Goal: Task Accomplishment & Management: Use online tool/utility

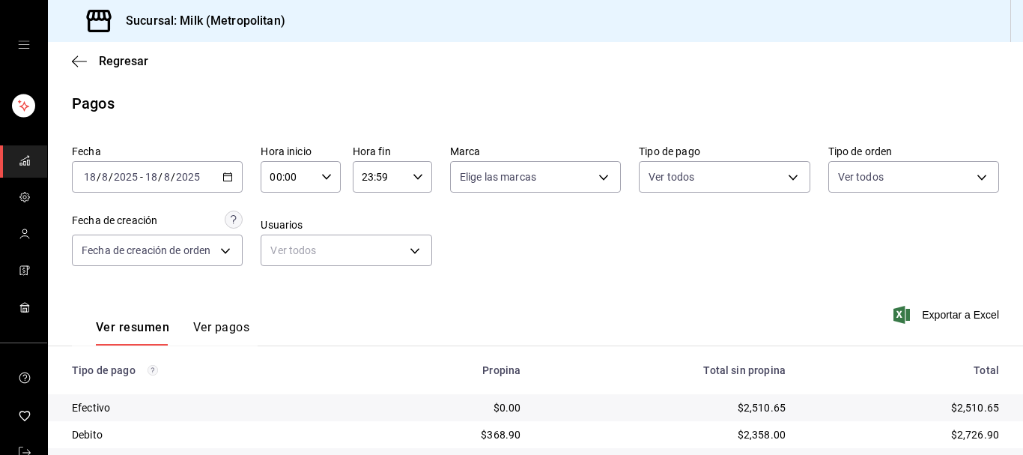
scroll to position [234, 0]
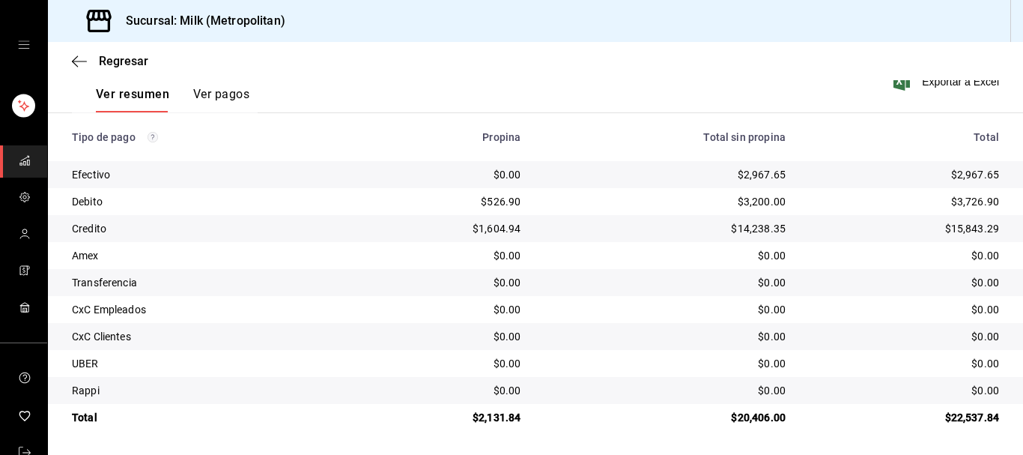
scroll to position [157, 0]
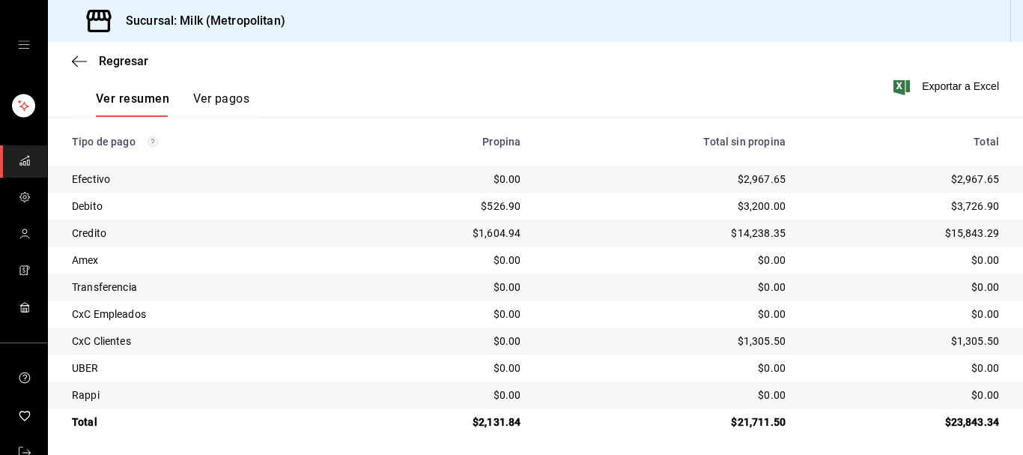
scroll to position [234, 0]
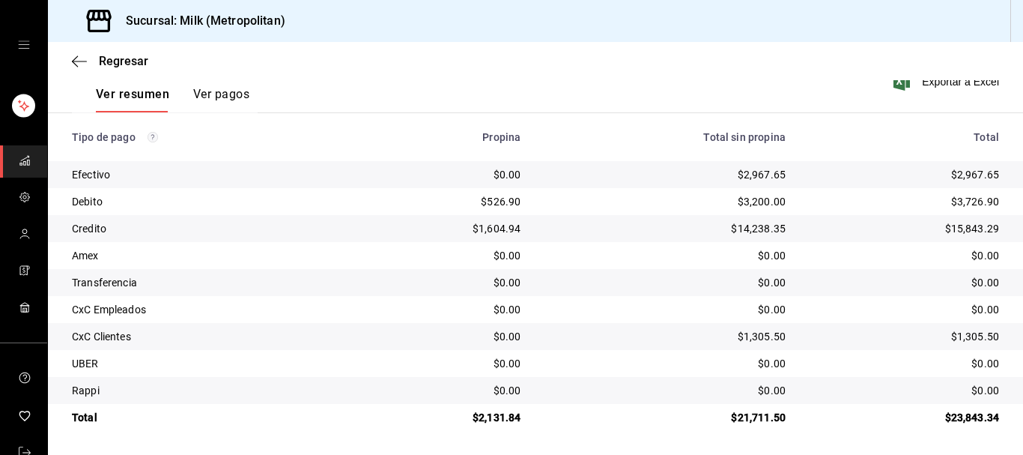
drag, startPoint x: 76, startPoint y: 63, endPoint x: 67, endPoint y: 61, distance: 9.1
click at [71, 64] on div "Regresar" at bounding box center [535, 61] width 975 height 38
click at [91, 59] on span "Regresar" at bounding box center [110, 61] width 76 height 14
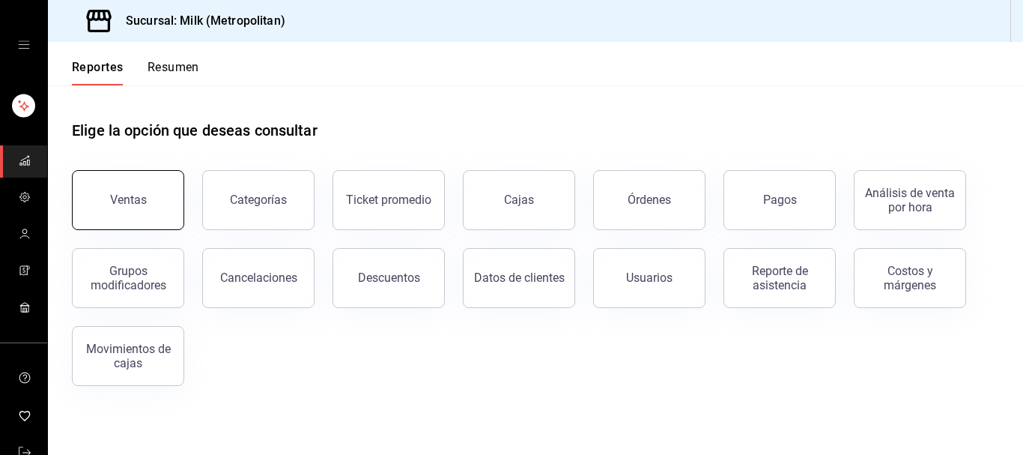
click at [142, 209] on button "Ventas" at bounding box center [128, 200] width 112 height 60
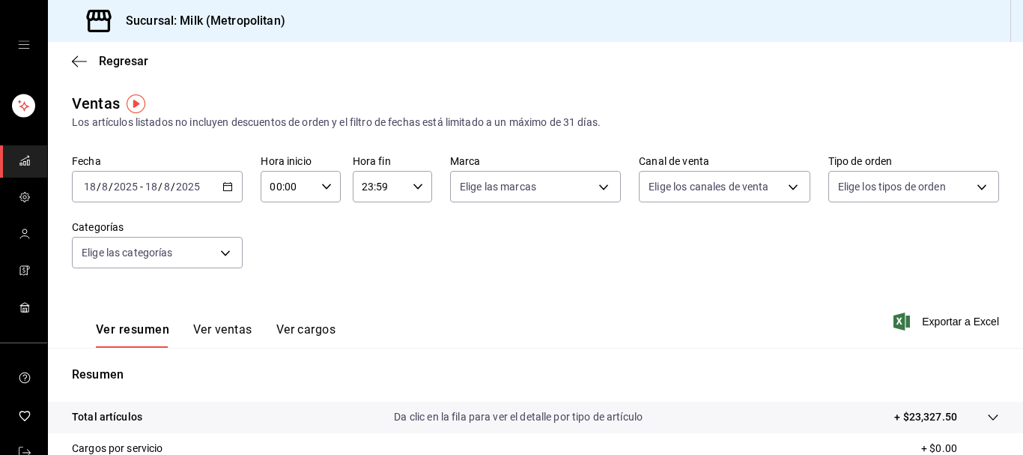
click at [228, 184] on icon "button" at bounding box center [227, 186] width 10 height 10
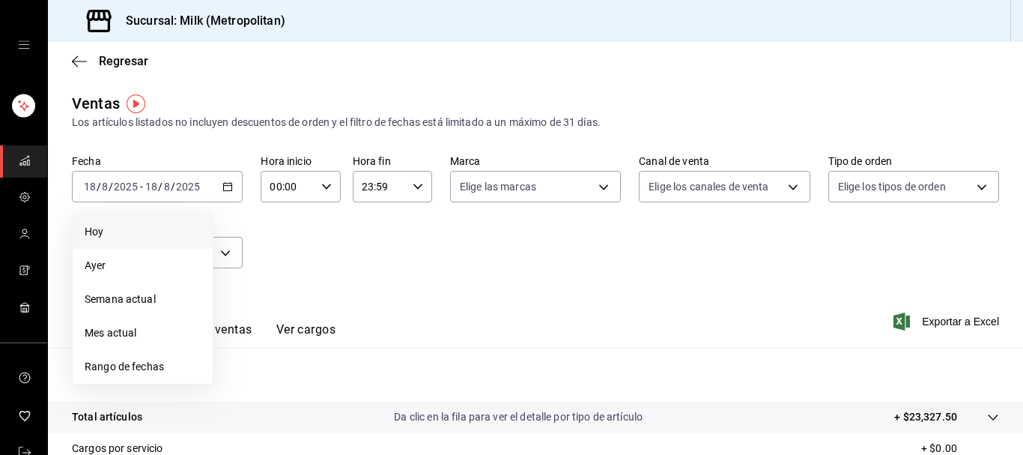
click at [126, 239] on span "Hoy" at bounding box center [143, 232] width 116 height 16
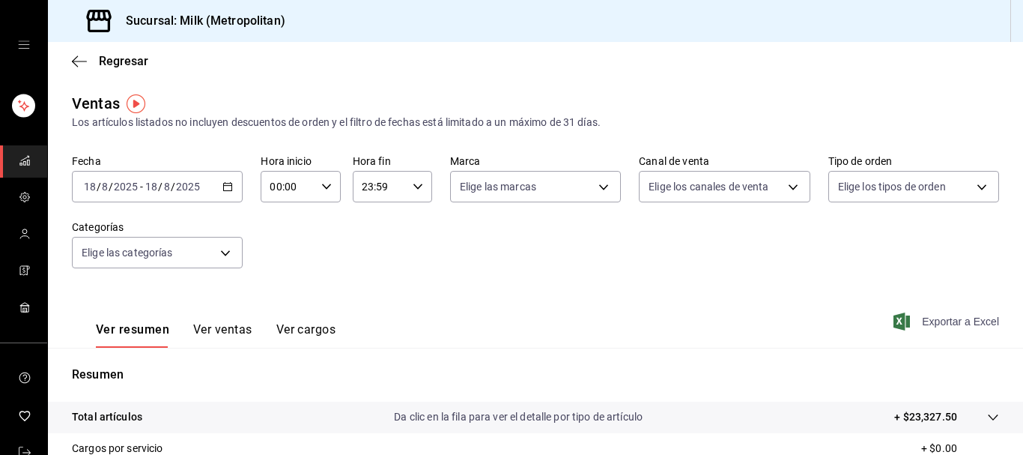
click at [962, 318] on span "Exportar a Excel" at bounding box center [948, 321] width 103 height 18
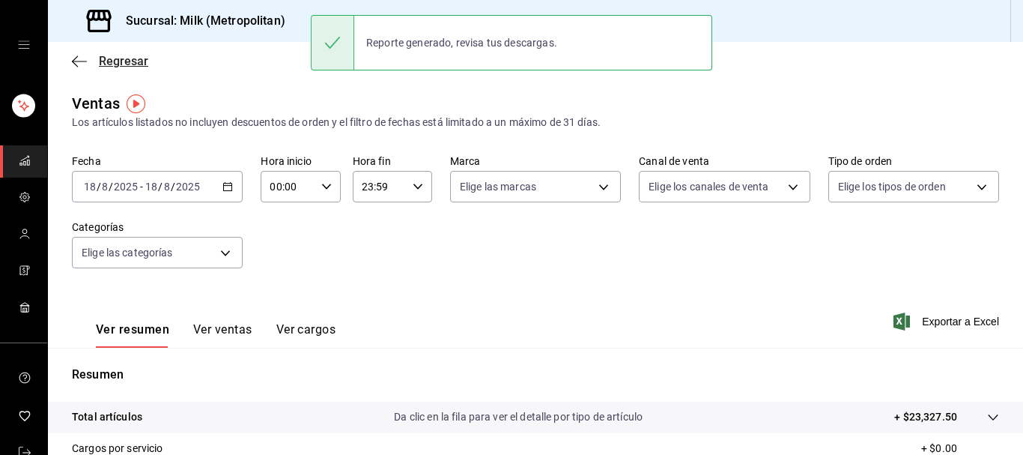
click at [79, 63] on icon "button" at bounding box center [79, 61] width 15 height 13
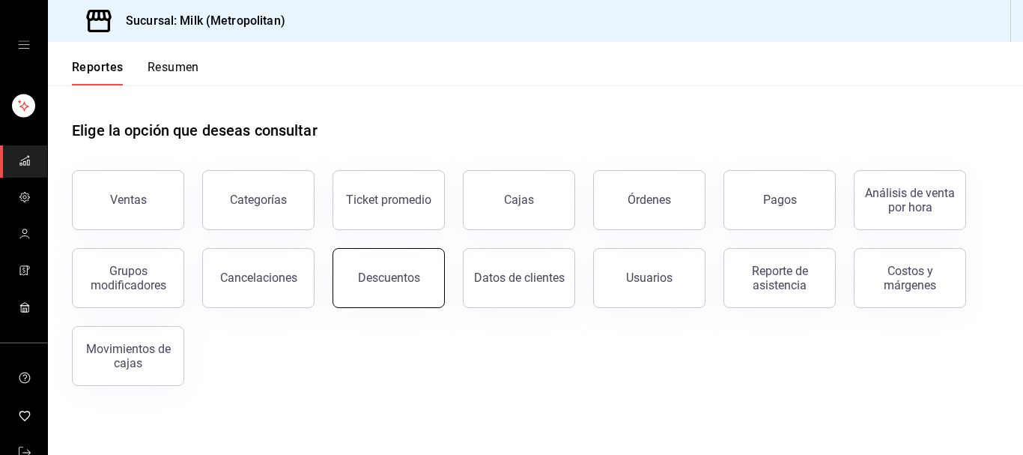
click at [366, 291] on button "Descuentos" at bounding box center [389, 278] width 112 height 60
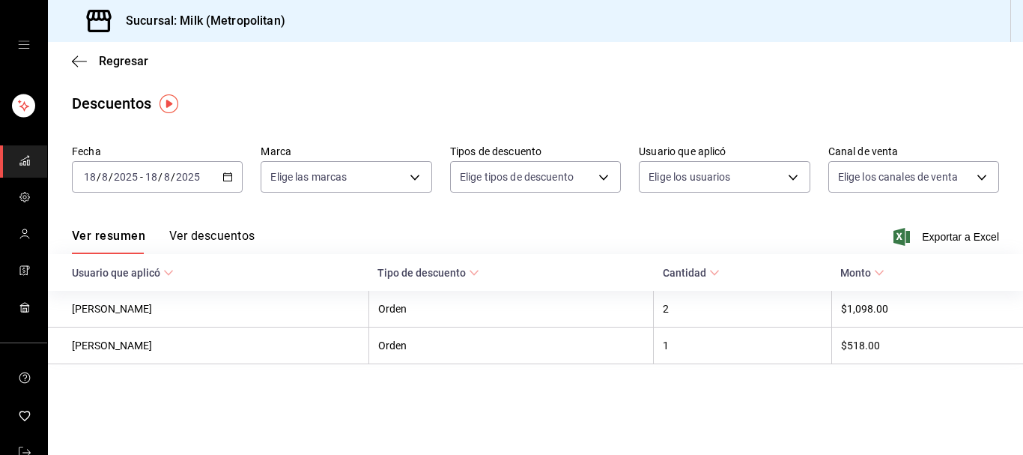
click at [223, 180] on icon "button" at bounding box center [227, 177] width 10 height 10
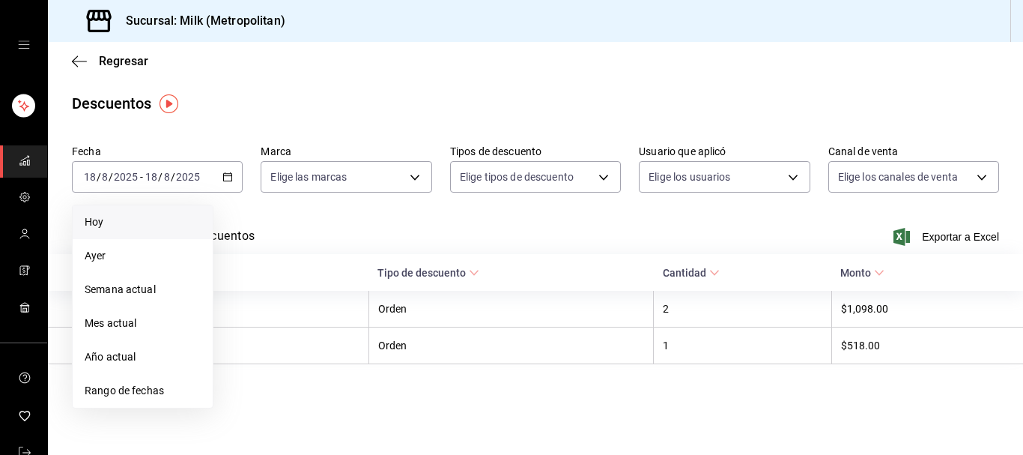
click at [132, 212] on li "Hoy" at bounding box center [143, 222] width 140 height 34
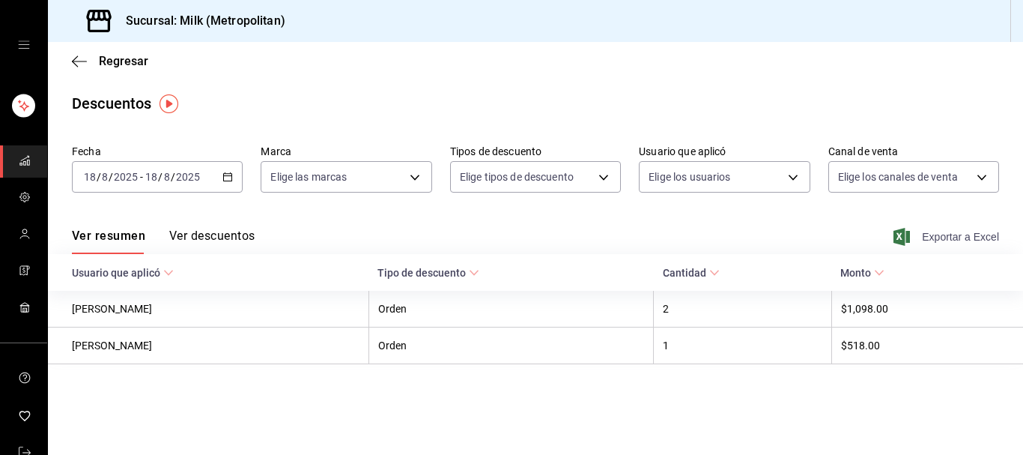
click at [933, 236] on span "Exportar a Excel" at bounding box center [948, 237] width 103 height 18
click at [92, 59] on span "Regresar" at bounding box center [110, 61] width 76 height 14
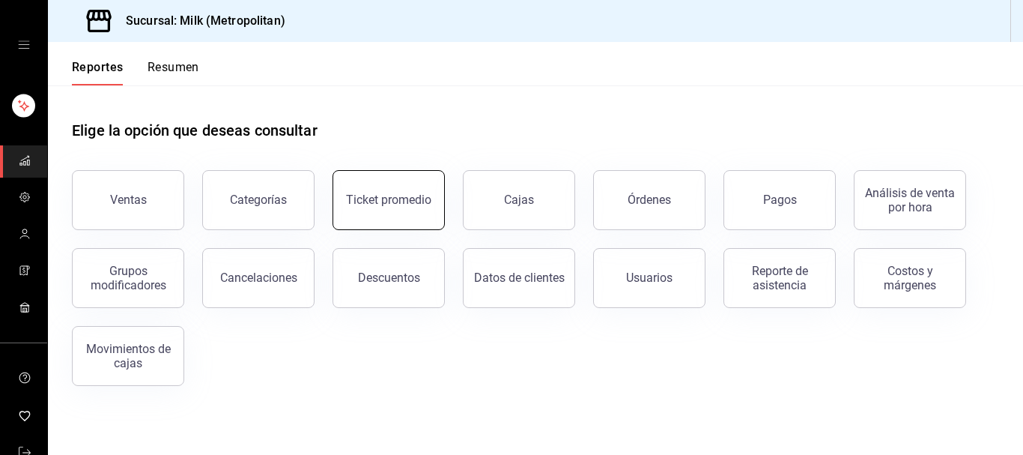
click at [412, 217] on button "Ticket promedio" at bounding box center [389, 200] width 112 height 60
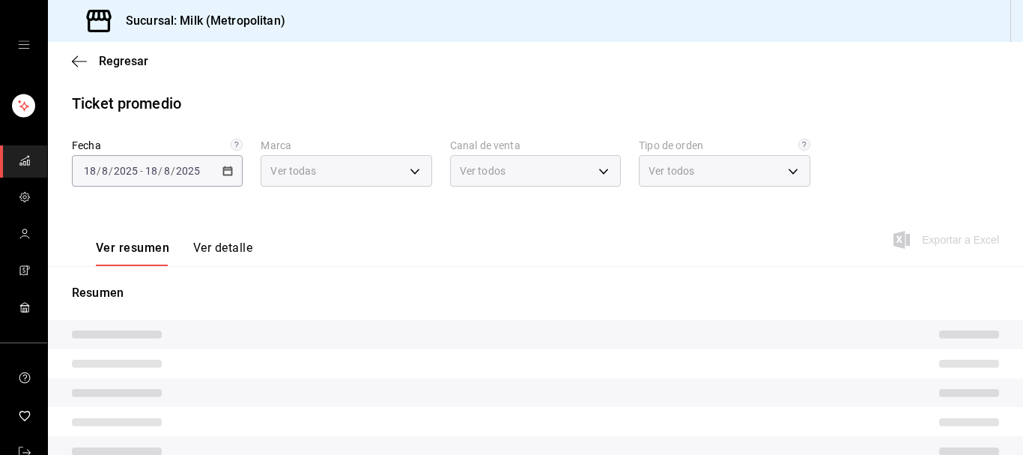
type input "57c9fc47-e65f-4221-a10c-96a6466a6251"
type input "PARROT,UBER_EATS,RAPPI,DIDI_FOOD,ONLINE"
type input "c6efb9bd-abd5-48a3-8783-83cc8f48df17,ac96d0b7-0302-404a-8271-ab3d4d47528d,08d44…"
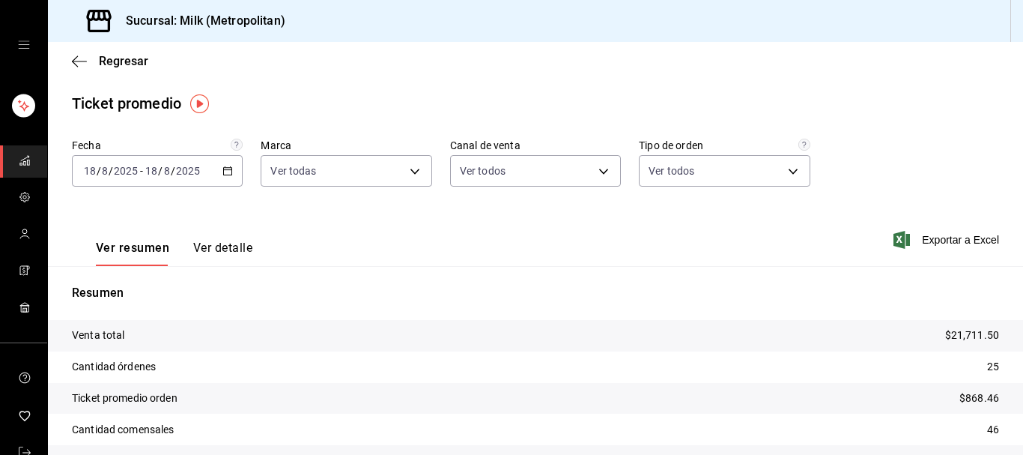
click at [229, 175] on \(Stroke\) "button" at bounding box center [227, 171] width 9 height 8
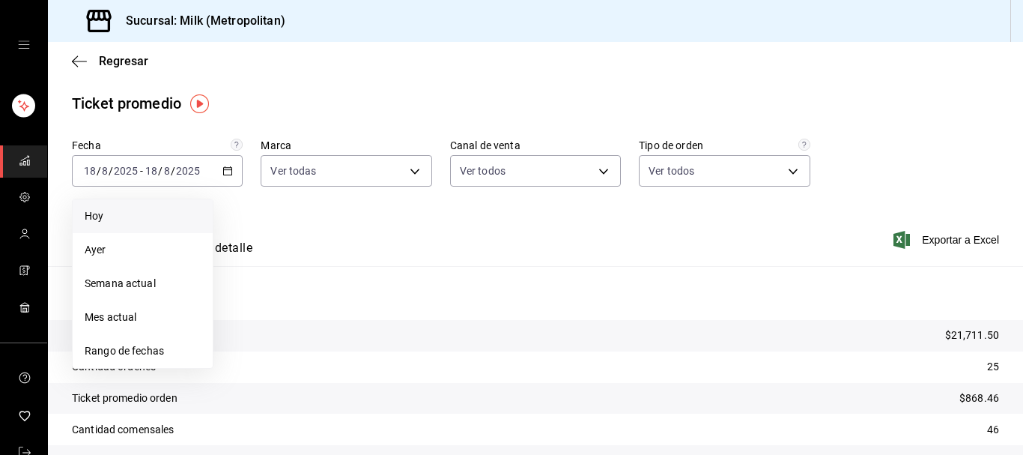
click at [106, 216] on span "Hoy" at bounding box center [143, 216] width 116 height 16
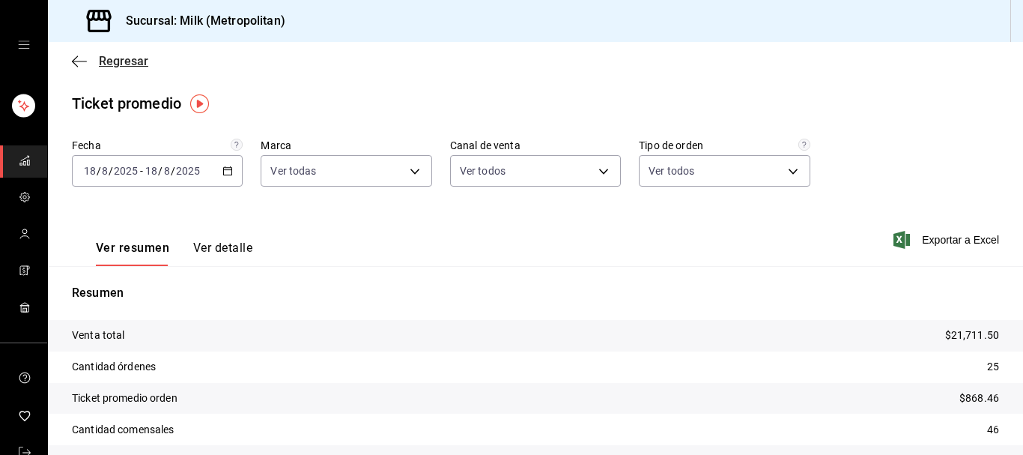
click at [82, 55] on icon "button" at bounding box center [79, 61] width 15 height 13
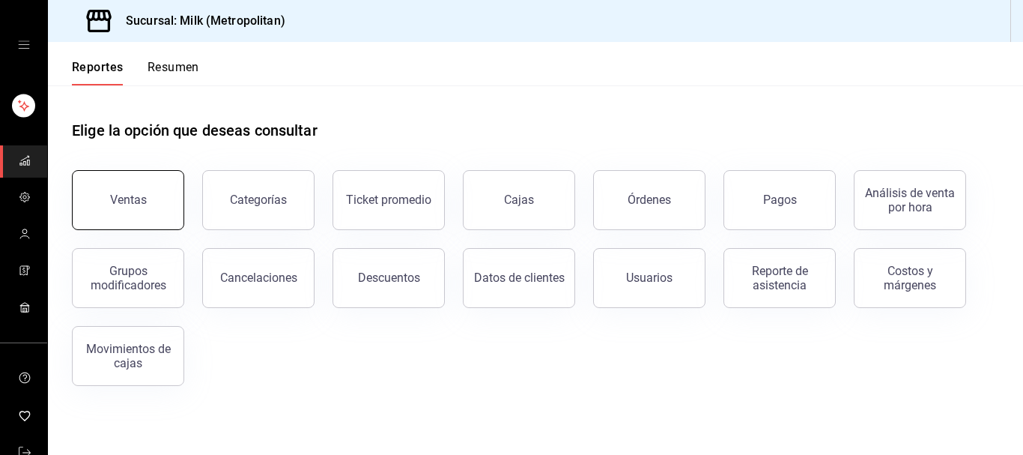
click at [163, 184] on button "Ventas" at bounding box center [128, 200] width 112 height 60
